Goal: Check status: Check status

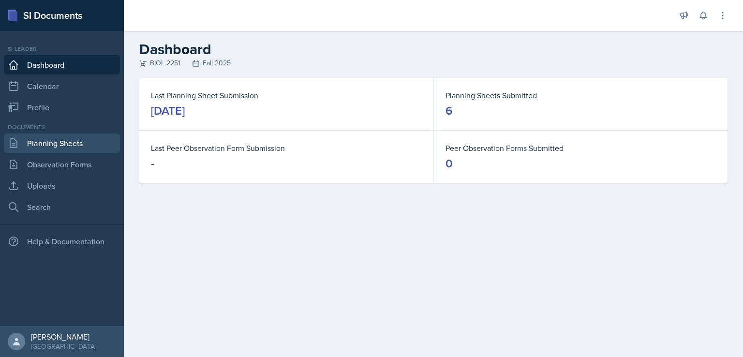
click at [65, 141] on link "Planning Sheets" at bounding box center [62, 143] width 116 height 19
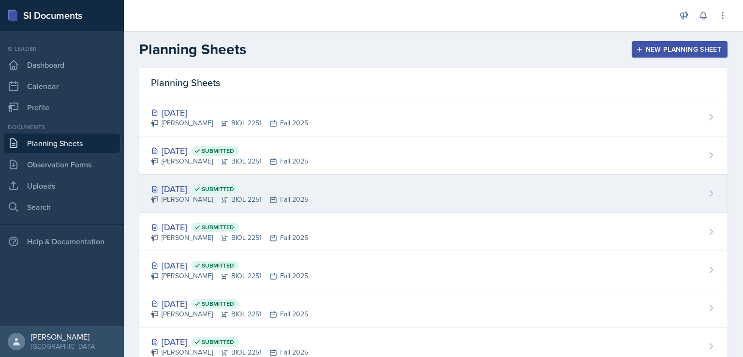
click at [196, 186] on div "[DATE] Submitted" at bounding box center [229, 188] width 157 height 13
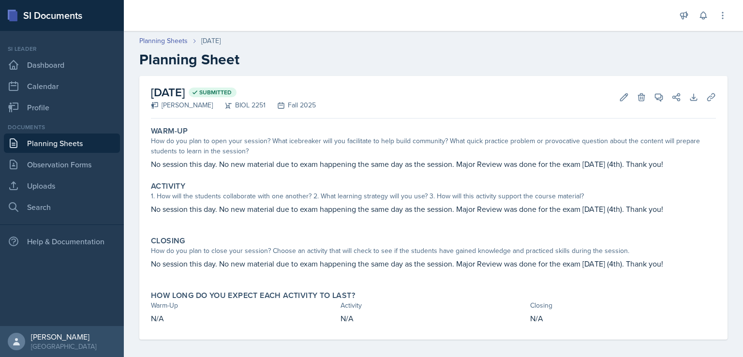
click at [37, 140] on link "Planning Sheets" at bounding box center [62, 143] width 116 height 19
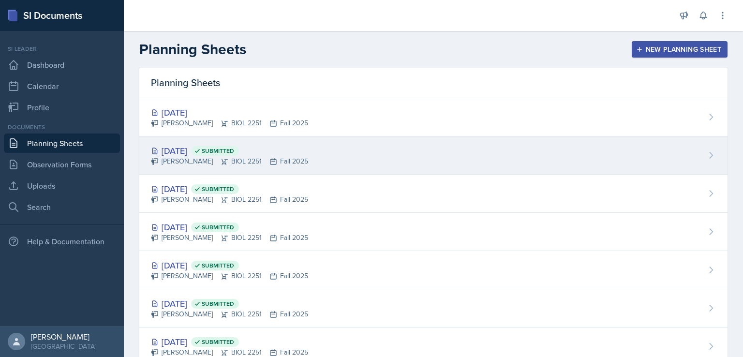
click at [182, 155] on div "[DATE] Submitted" at bounding box center [229, 150] width 157 height 13
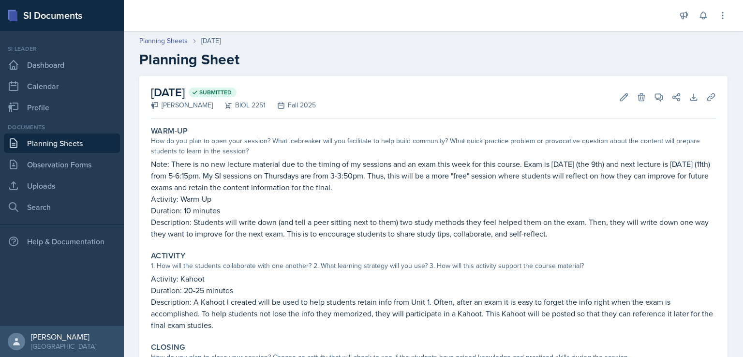
click at [50, 146] on link "Planning Sheets" at bounding box center [62, 143] width 116 height 19
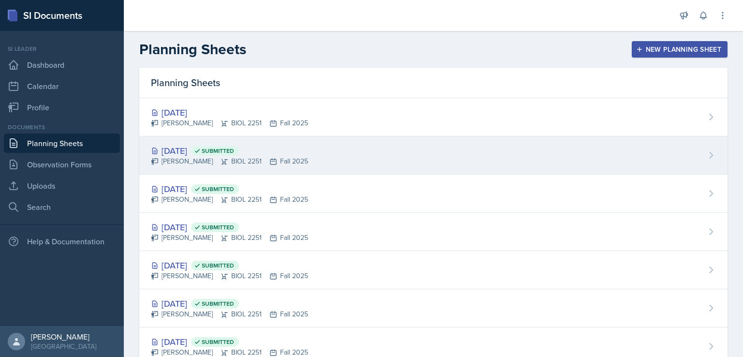
click at [185, 153] on div "[DATE] Submitted" at bounding box center [229, 150] width 157 height 13
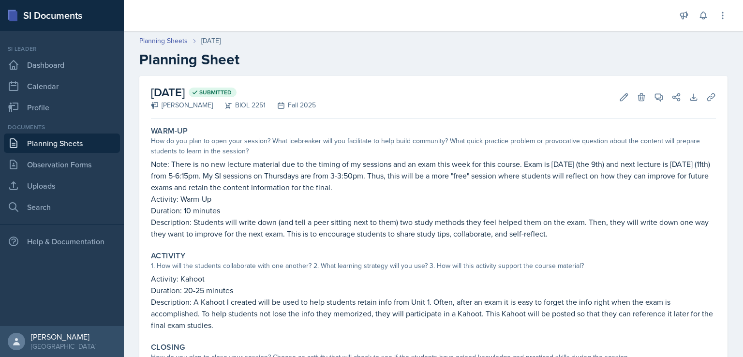
click at [57, 142] on link "Planning Sheets" at bounding box center [62, 143] width 116 height 19
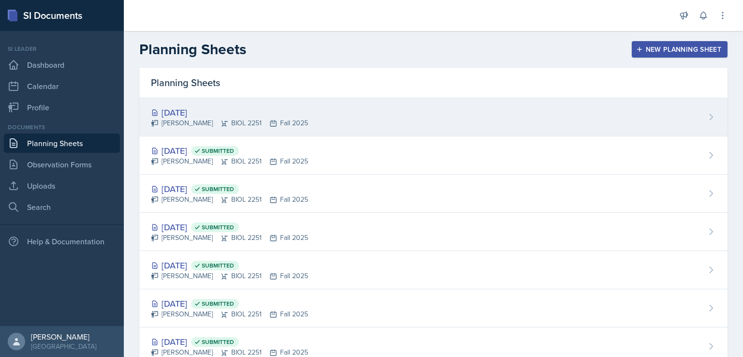
click at [204, 112] on div "[DATE]" at bounding box center [229, 112] width 157 height 13
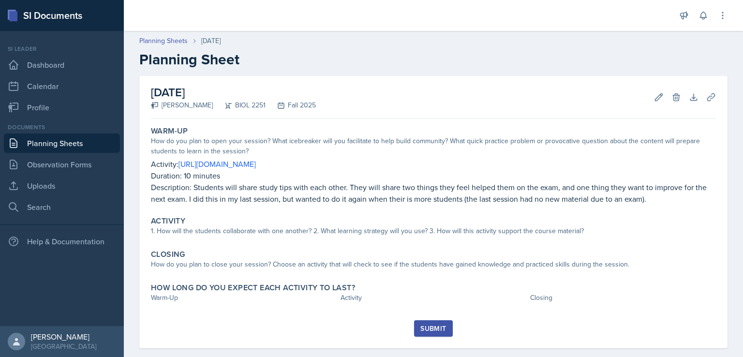
scroll to position [14, 0]
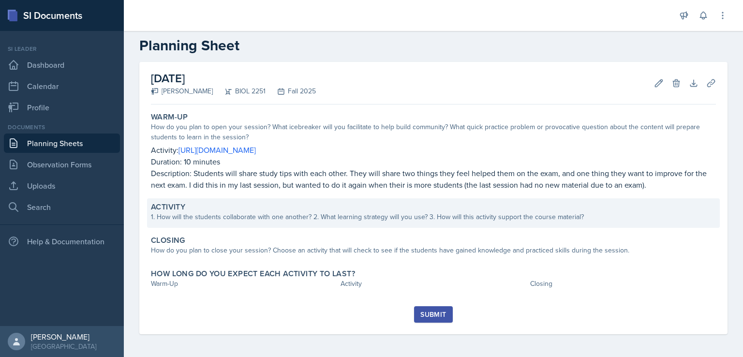
click at [287, 222] on div "Activity 1. How will the students collaborate with one another? 2. What learnin…" at bounding box center [433, 213] width 573 height 30
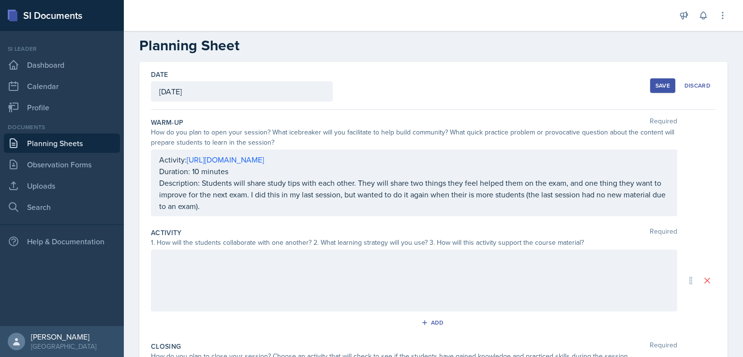
click at [228, 252] on div at bounding box center [414, 281] width 527 height 62
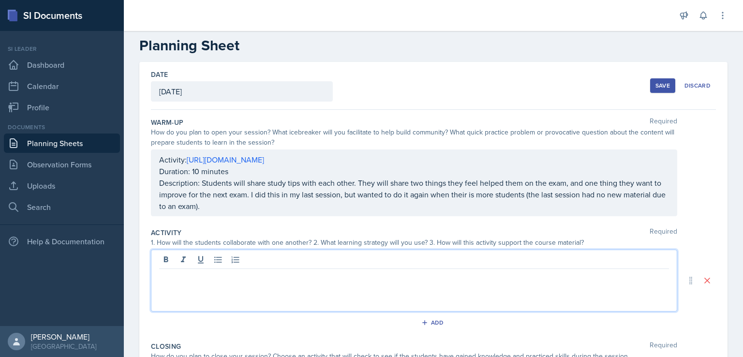
scroll to position [31, 0]
